Goal: Find contact information: Find contact information

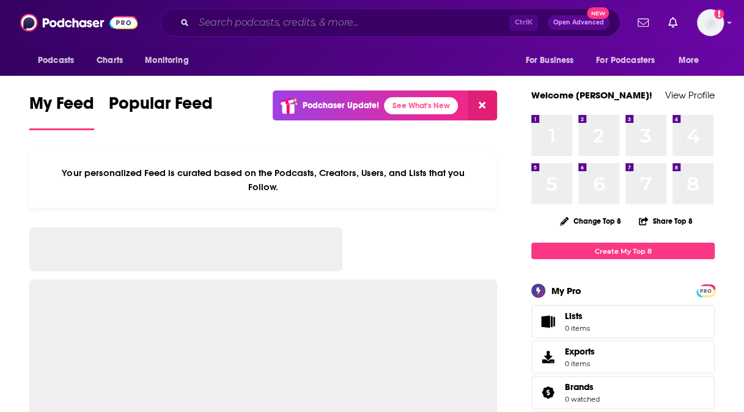
click at [258, 21] on input "Search podcasts, credits, & more..." at bounding box center [351, 23] width 315 height 20
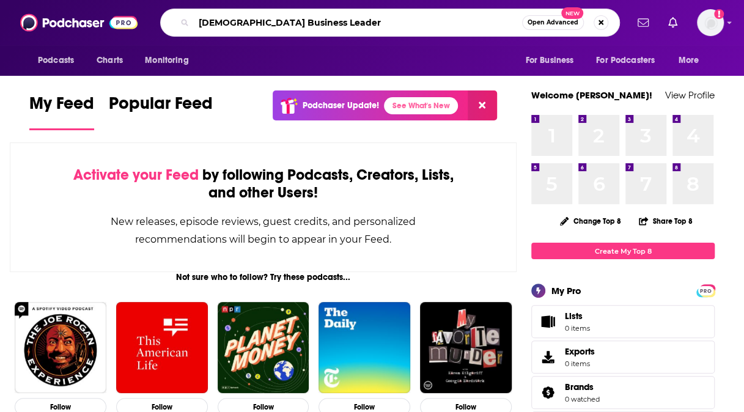
type input "[DEMOGRAPHIC_DATA] Business Leader"
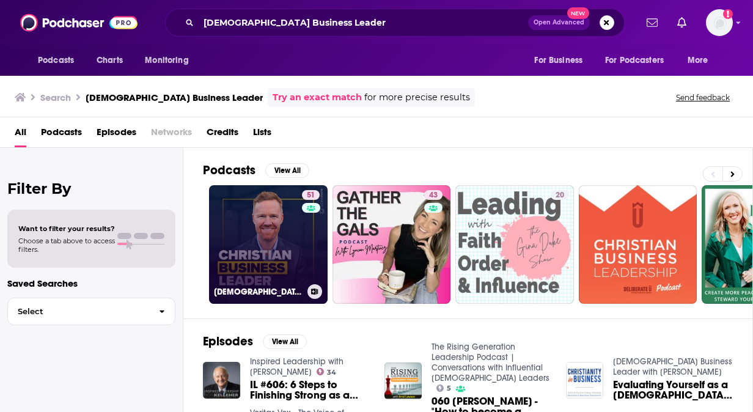
click at [271, 264] on link "51 [DEMOGRAPHIC_DATA] Business Leader with [PERSON_NAME]" at bounding box center [268, 244] width 119 height 119
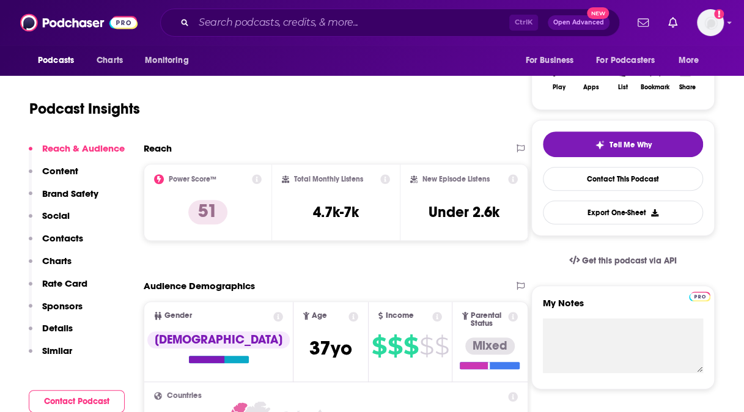
scroll to position [189, 0]
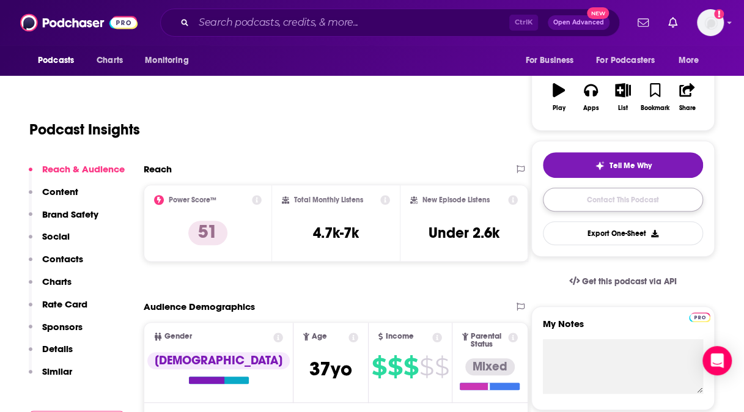
click at [627, 203] on link "Contact This Podcast" at bounding box center [623, 200] width 160 height 24
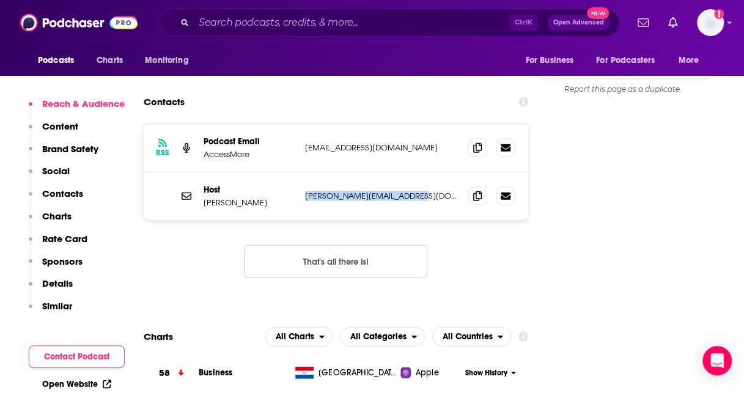
drag, startPoint x: 424, startPoint y: 100, endPoint x: 305, endPoint y: 106, distance: 118.7
click at [305, 191] on p "[PERSON_NAME][EMAIL_ADDRESS][DOMAIN_NAME]" at bounding box center [381, 196] width 153 height 10
copy p "[PERSON_NAME][EMAIL_ADDRESS][DOMAIN_NAME]"
